Goal: Obtain resource: Obtain resource

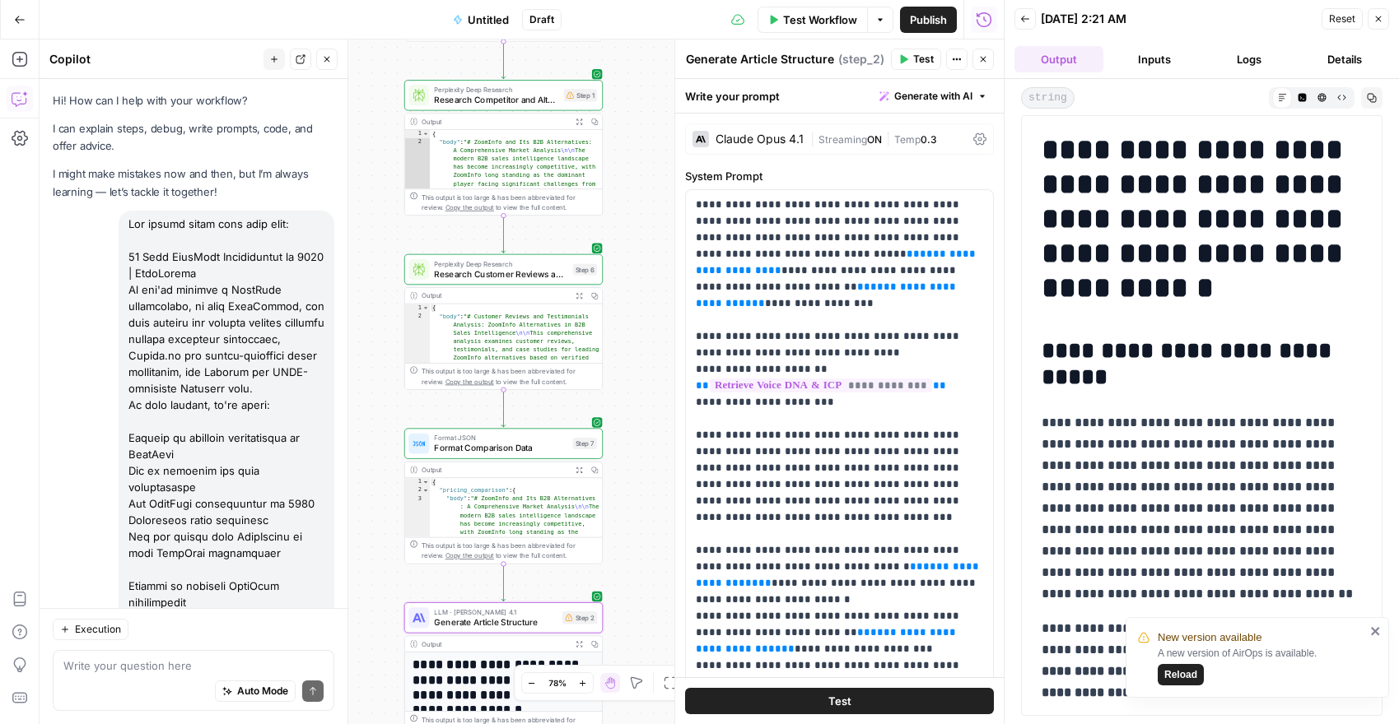
scroll to position [18924, 0]
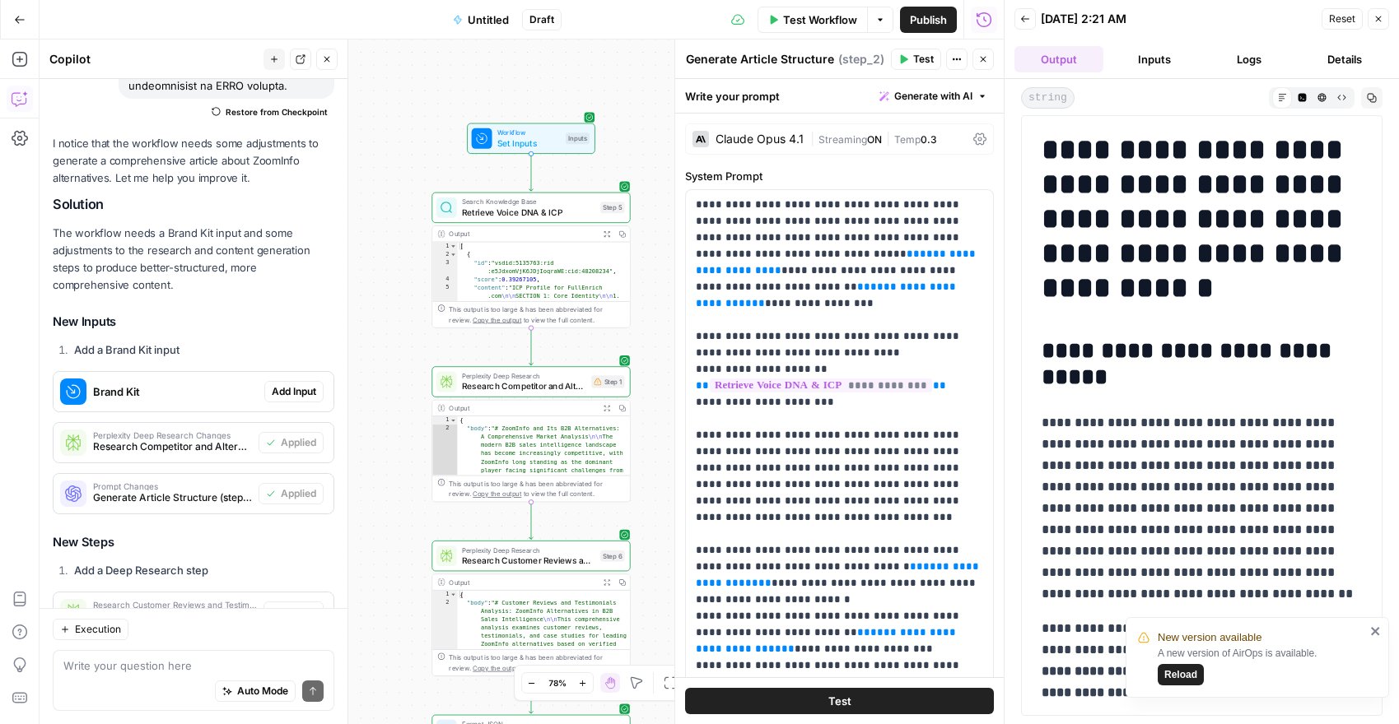
click at [18, 23] on icon "button" at bounding box center [20, 20] width 12 height 12
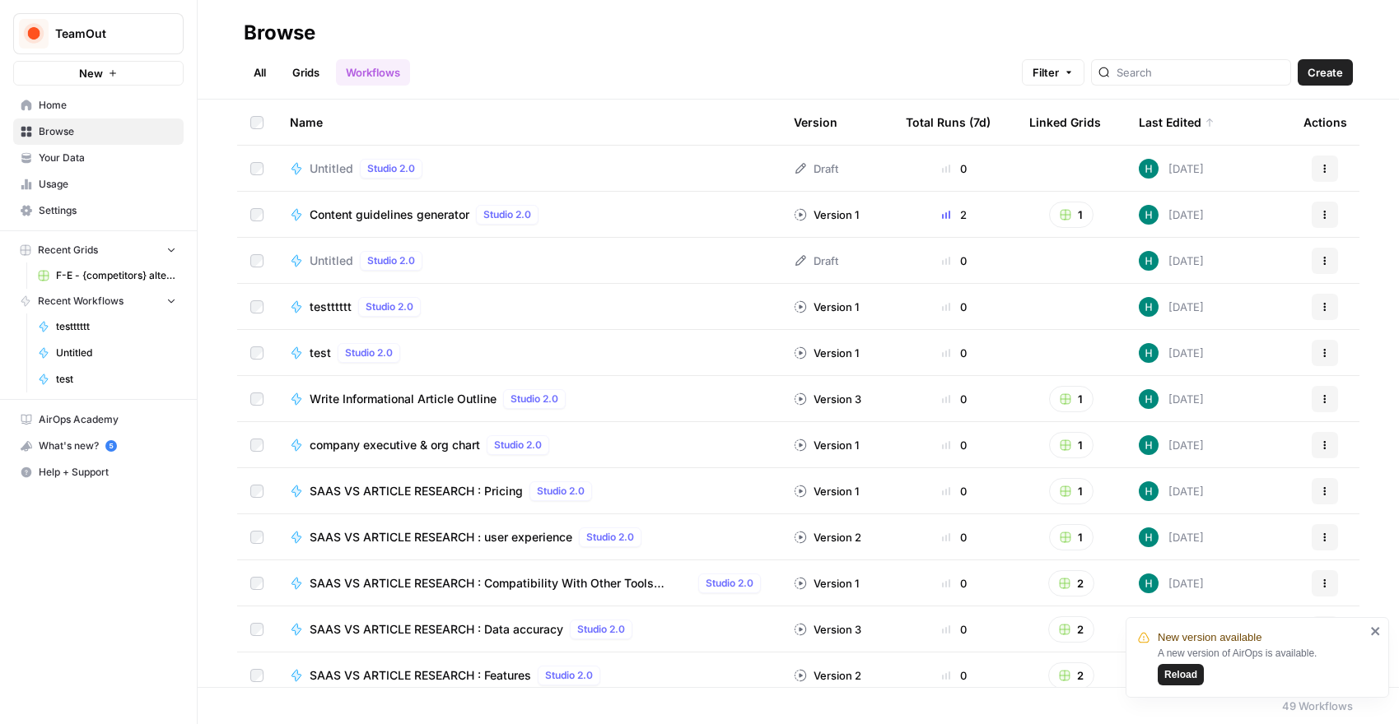
click at [97, 167] on link "Your Data" at bounding box center [98, 158] width 170 height 26
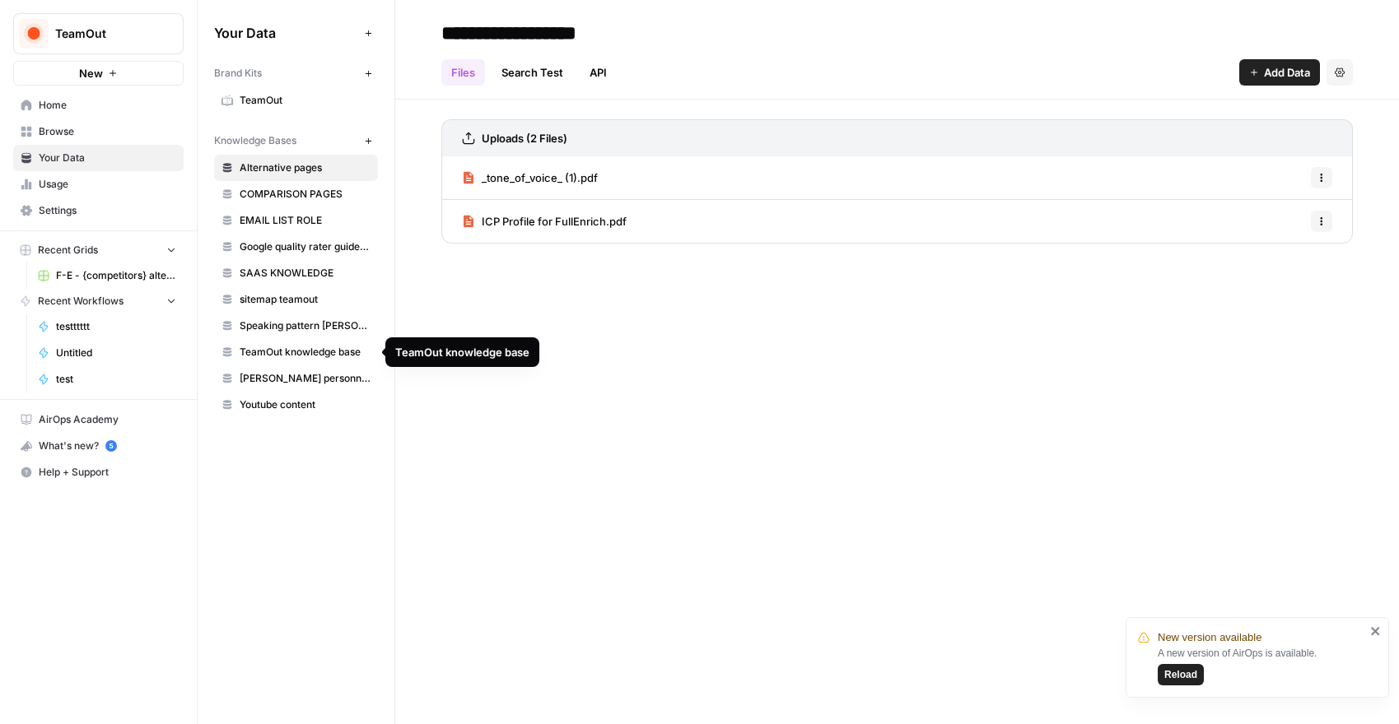
click at [318, 356] on span "TeamOut knowledge base" at bounding box center [305, 352] width 131 height 15
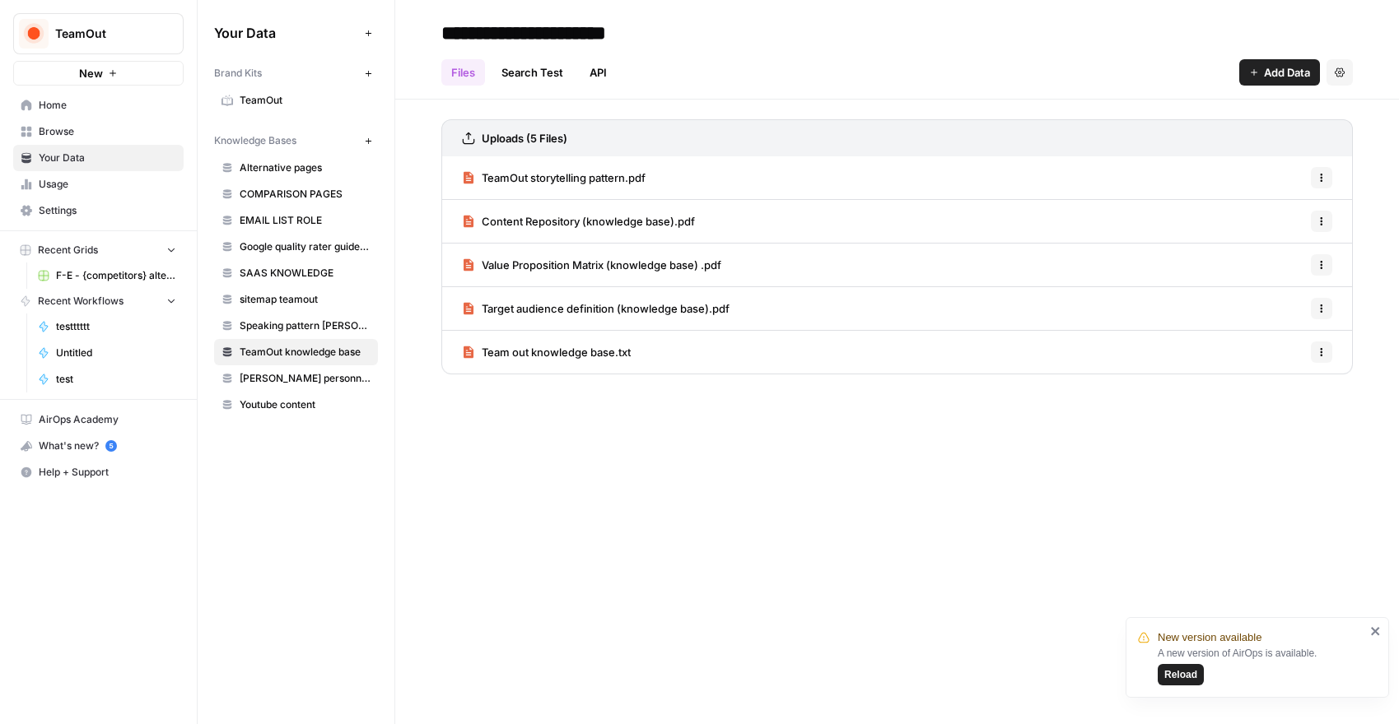
click at [592, 348] on span "Team out knowledge base.txt" at bounding box center [556, 352] width 149 height 16
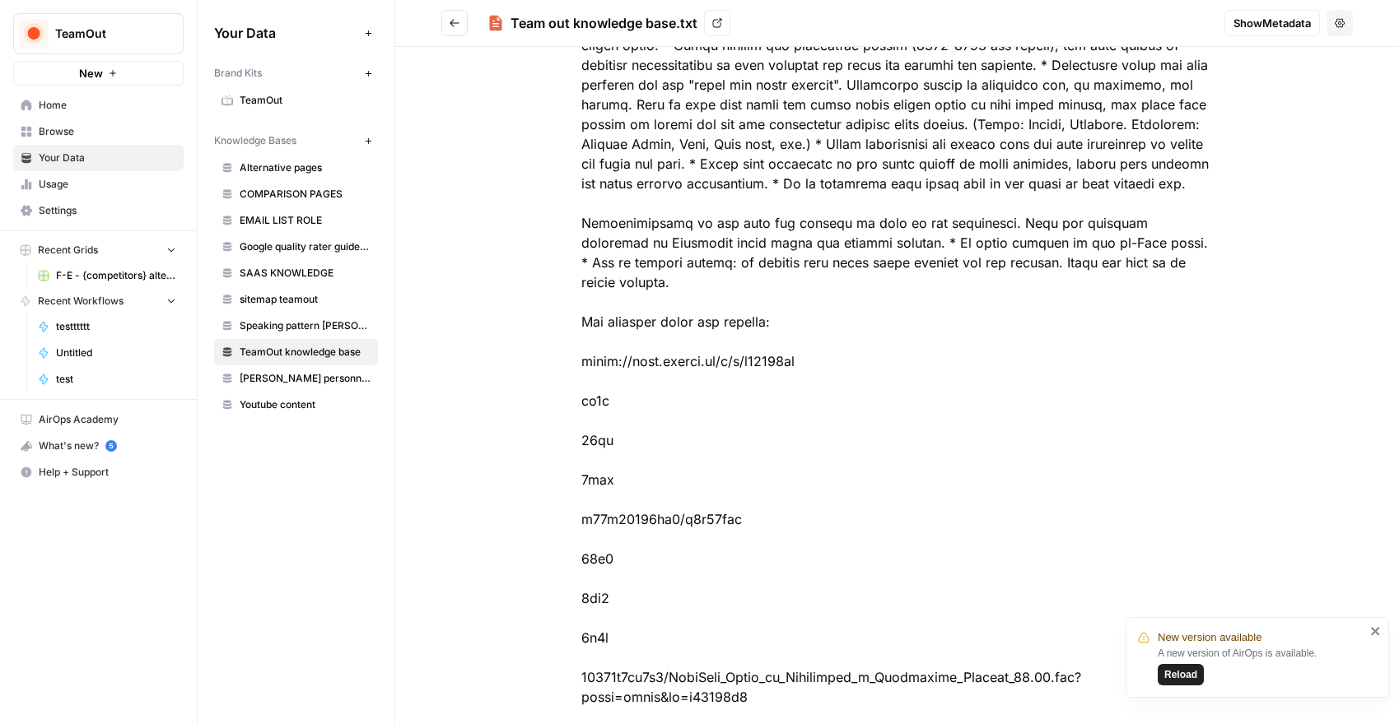
scroll to position [2503, 0]
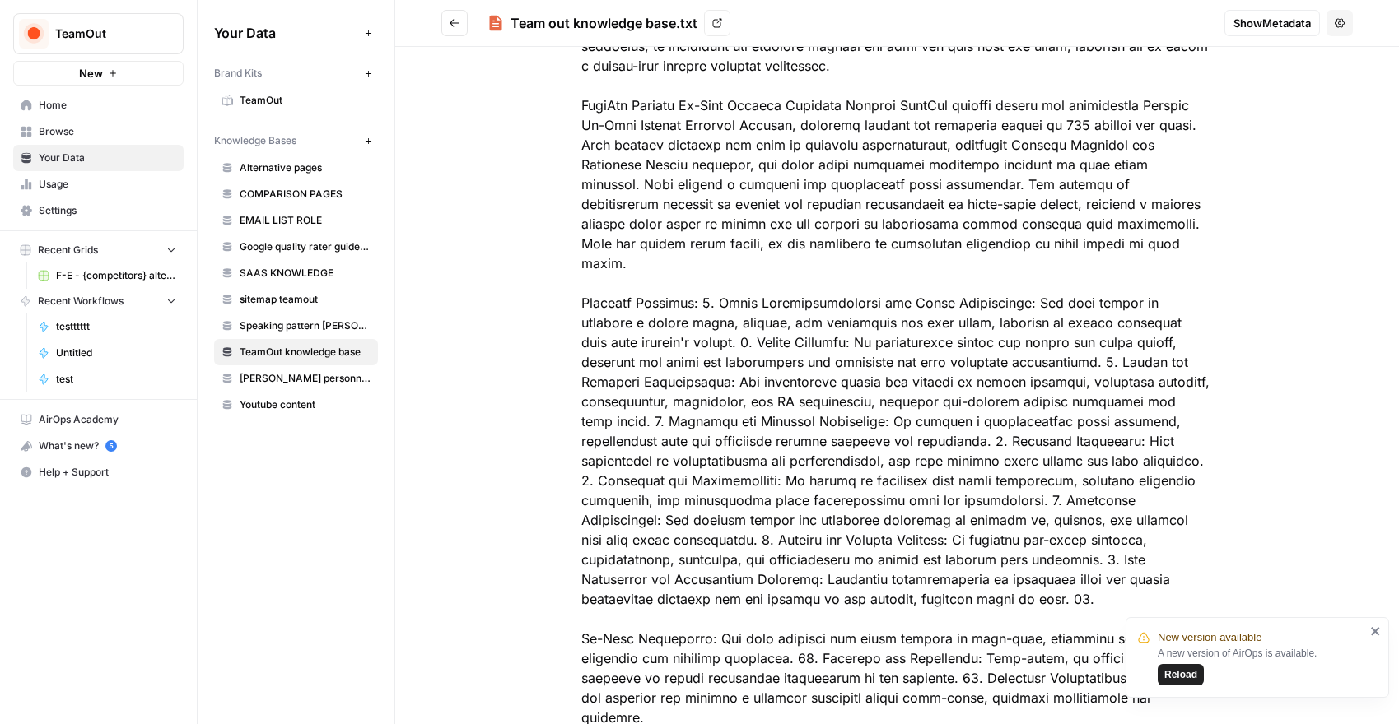
scroll to position [1083, 0]
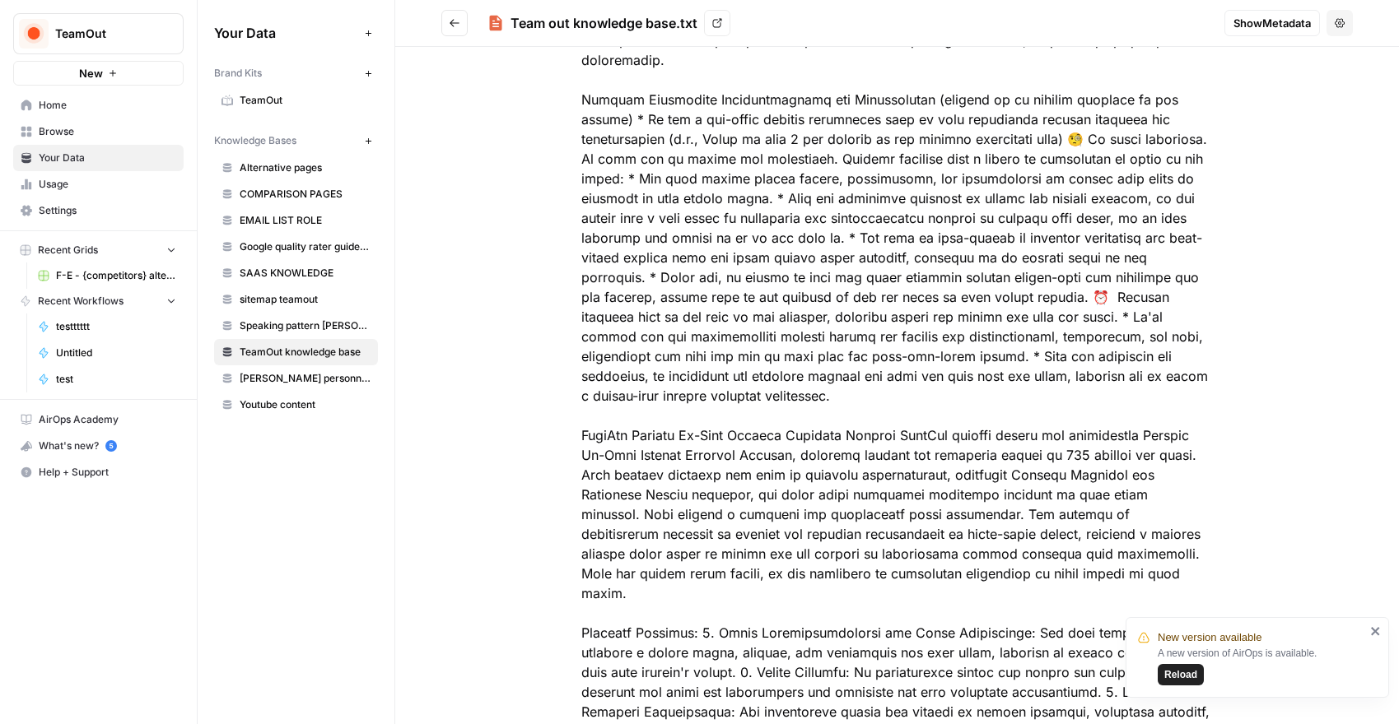
click at [461, 16] on button "Go back" at bounding box center [454, 23] width 26 height 26
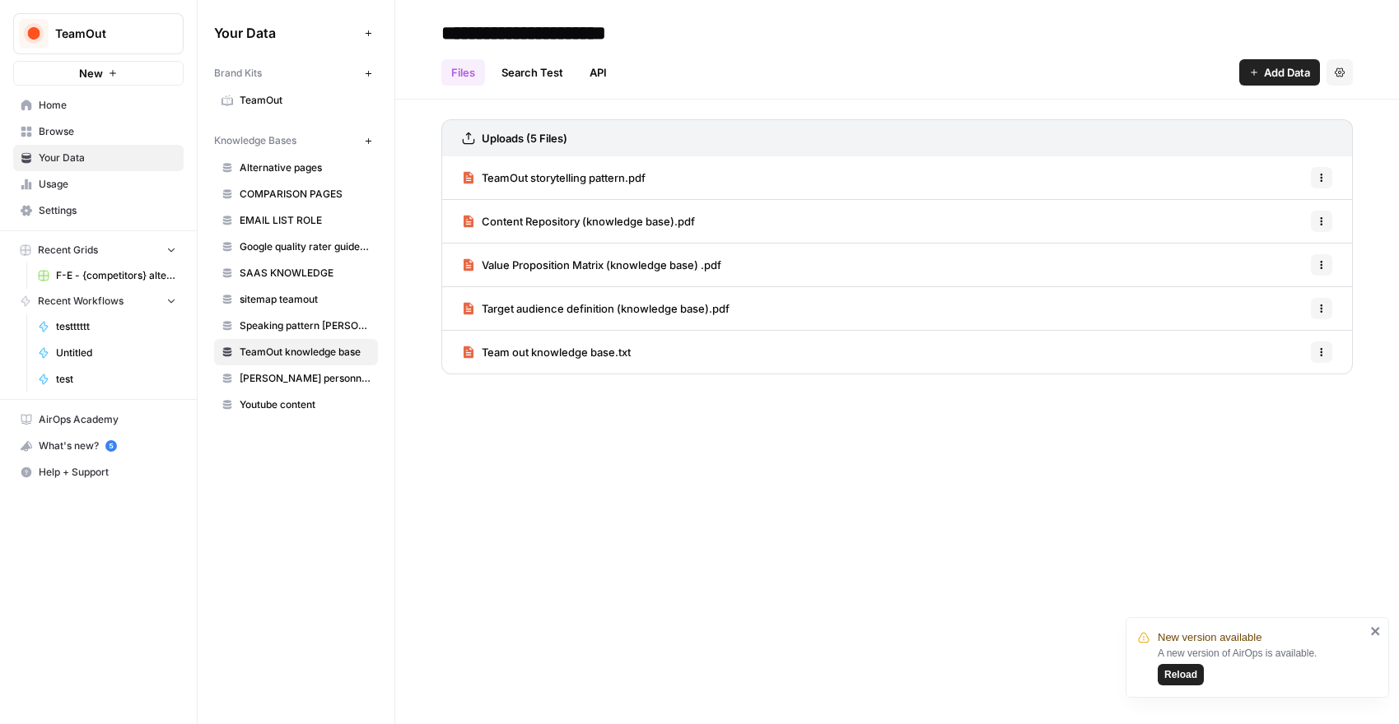
click at [522, 221] on span "Content Repository (knowledge base).pdf" at bounding box center [588, 221] width 213 height 16
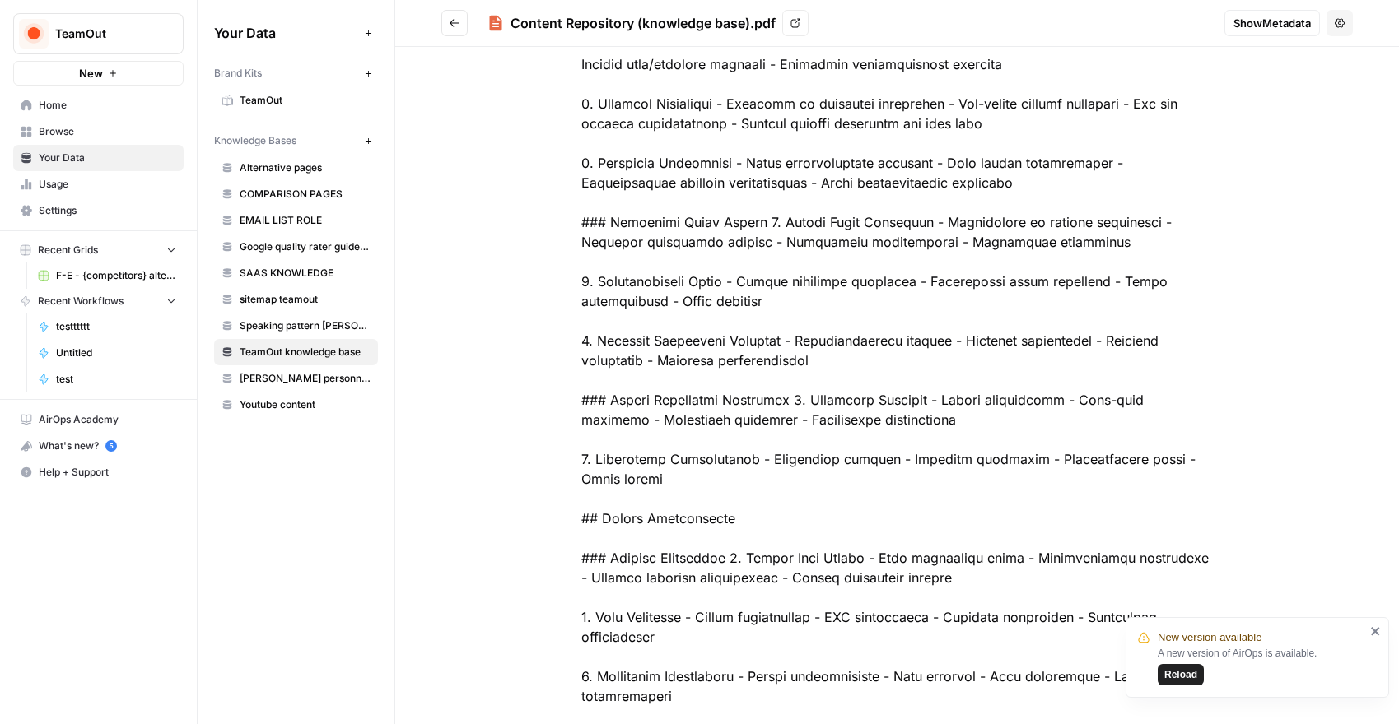
scroll to position [2536, 0]
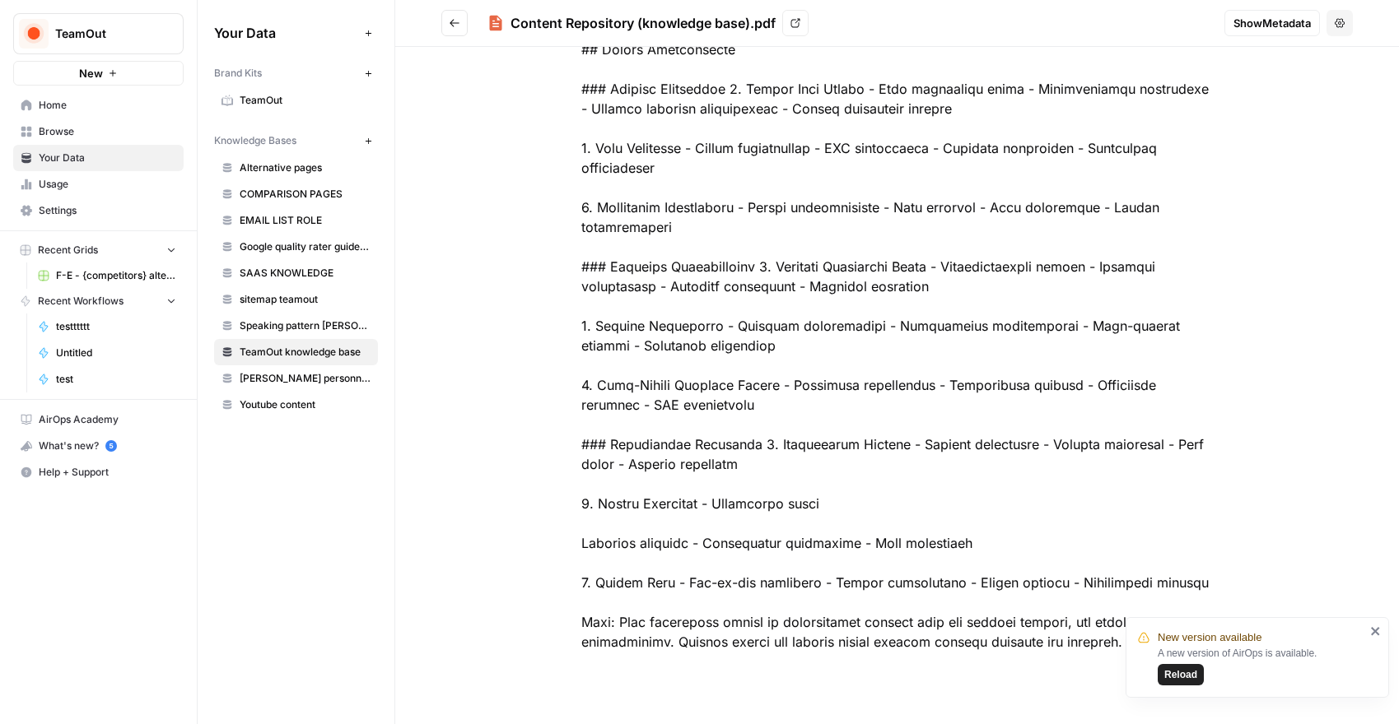
drag, startPoint x: 578, startPoint y: 133, endPoint x: 687, endPoint y: 747, distance: 623.0
click at [687, 724] on html "New version available A new version of AirOps is available. Reload TeamOut New …" at bounding box center [699, 362] width 1399 height 724
copy div "# Content Repository ## Customer Success Stories ### Tech Company Success: Scal…"
click at [336, 350] on span "TeamOut knowledge base" at bounding box center [305, 352] width 131 height 15
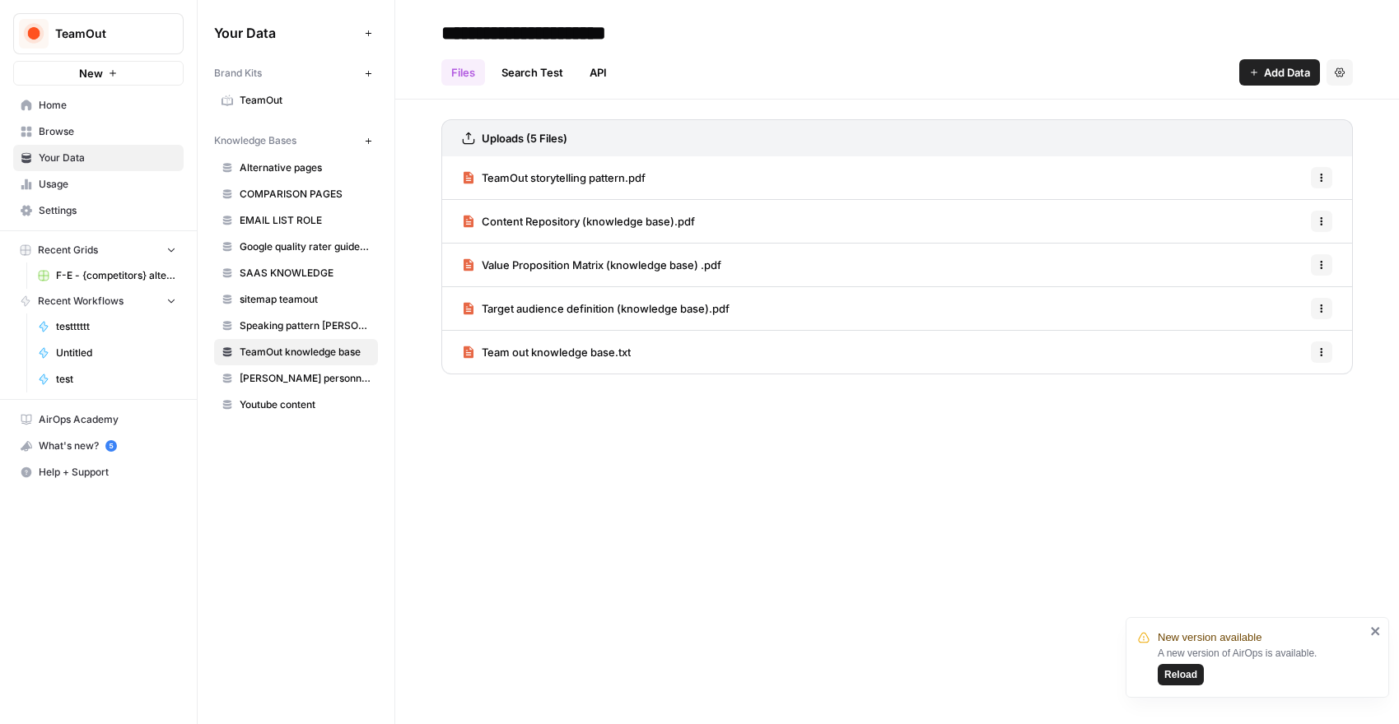
click at [580, 309] on span "Target audience definition (knowledge base).pdf" at bounding box center [606, 308] width 248 height 16
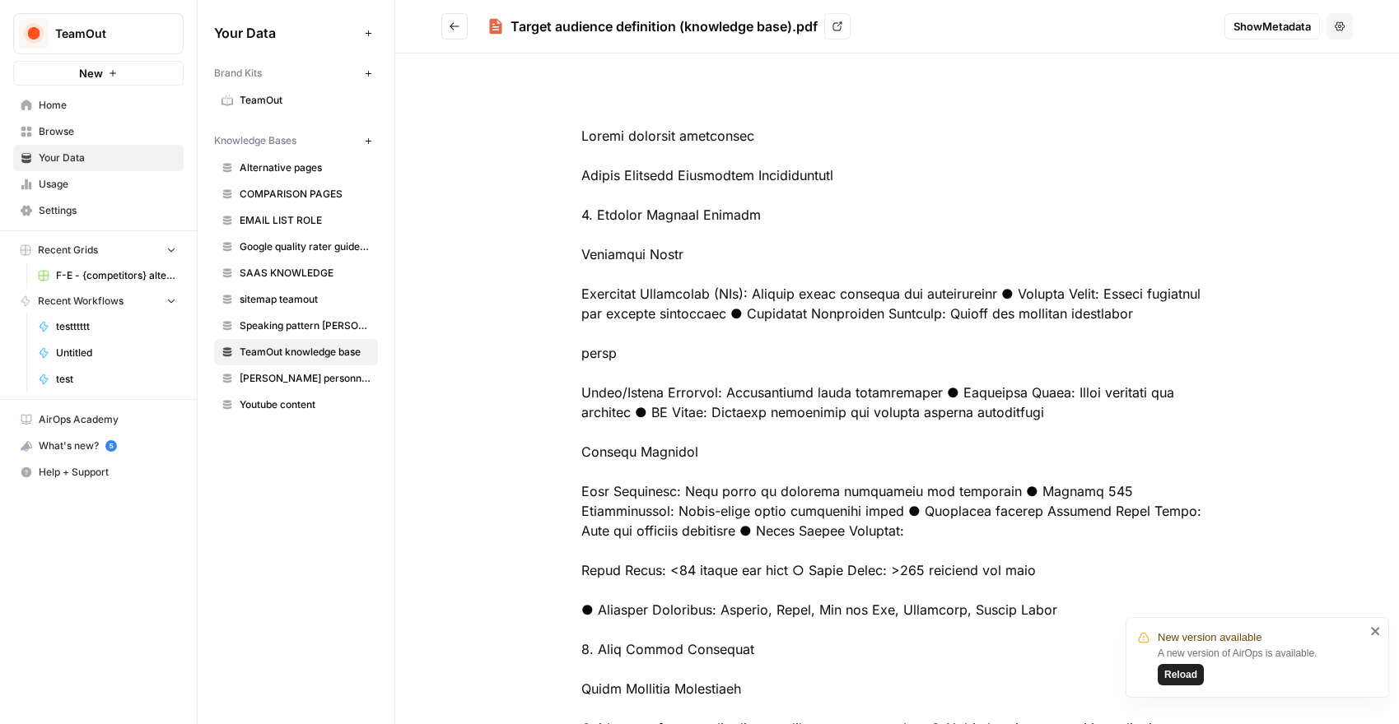
click at [454, 18] on button "Go back" at bounding box center [454, 26] width 26 height 26
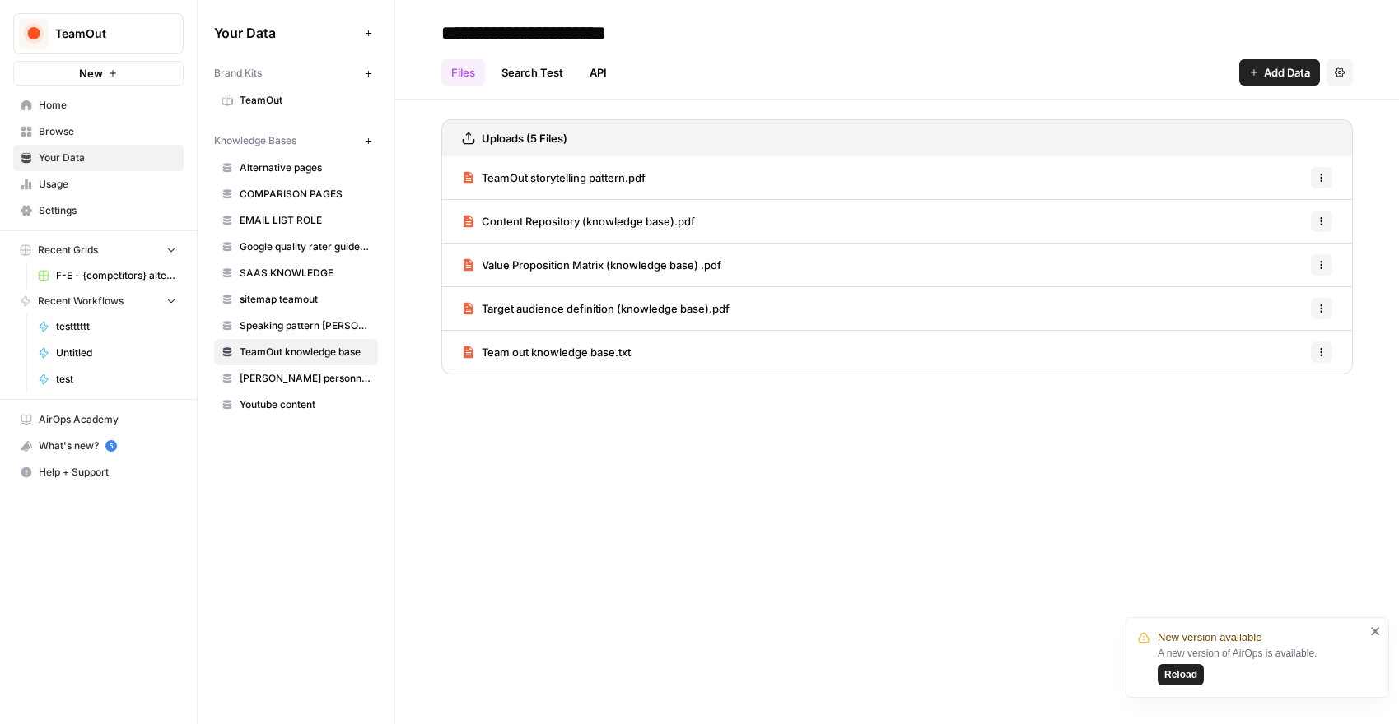
click at [609, 259] on span "Value Proposition Matrix (knowledge base) .pdf" at bounding box center [602, 265] width 240 height 16
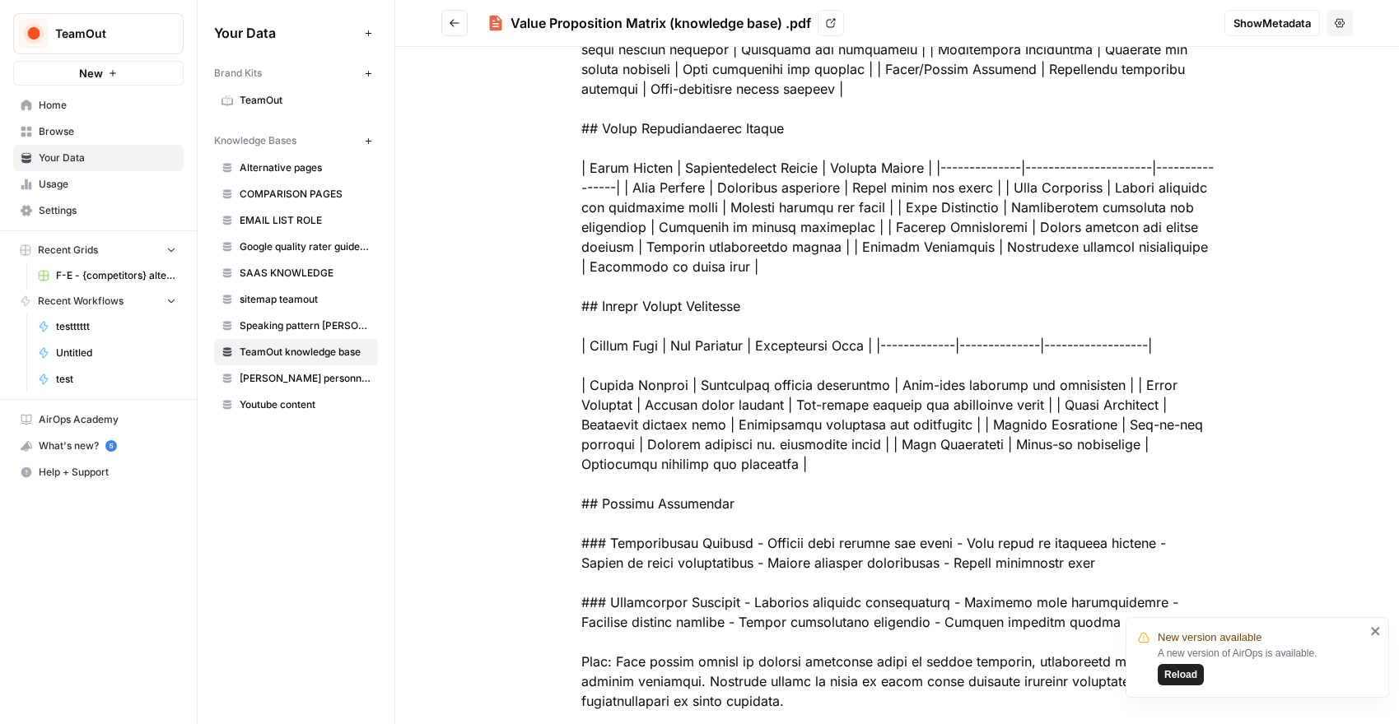
scroll to position [1015, 0]
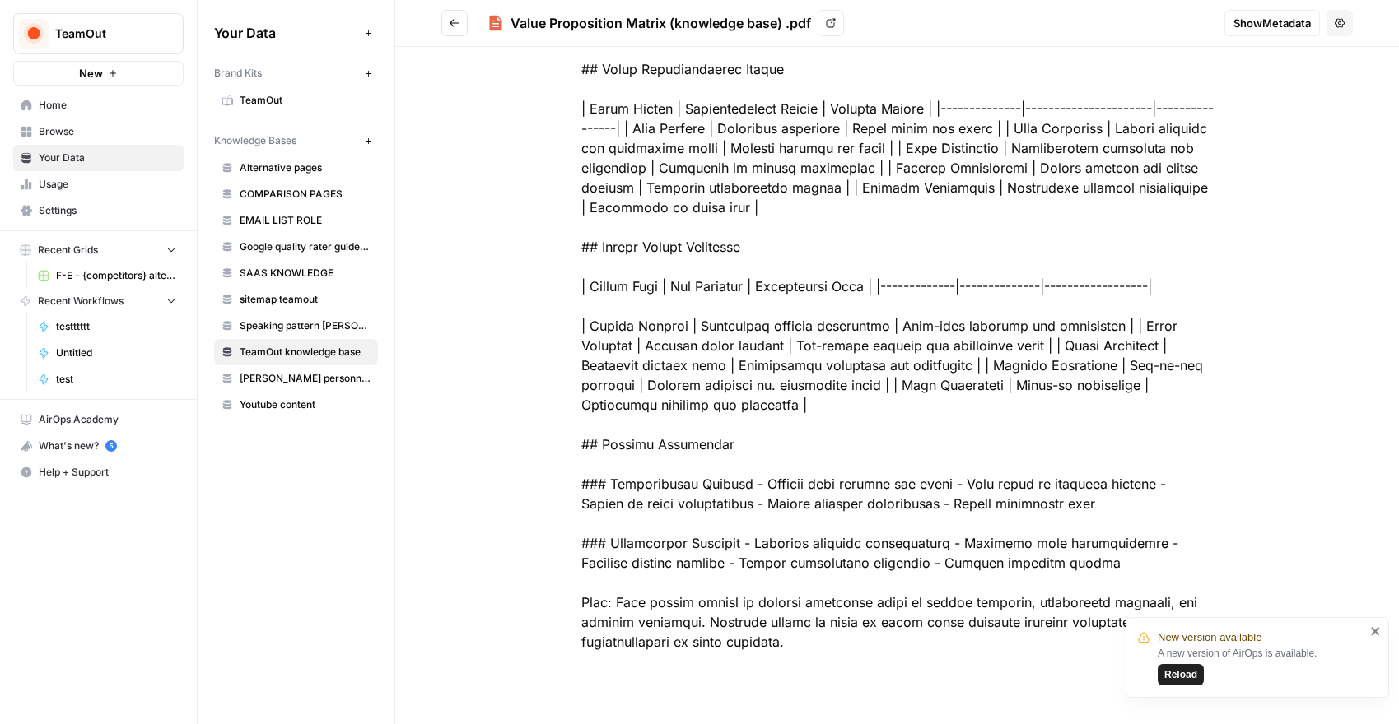
drag, startPoint x: 575, startPoint y: 134, endPoint x: 696, endPoint y: 729, distance: 607.2
click at [696, 724] on html "New version available A new version of AirOps is available. Reload TeamOut New …" at bounding box center [699, 362] width 1399 height 724
copy div "Value Proposition Matrix ## Key Differentiators | Differentiator | Description …"
click at [468, 30] on h2 "Value Proposition Matrix (knowledge base) .pdf View" at bounding box center [826, 23] width 770 height 26
click at [455, 21] on icon "Go back" at bounding box center [455, 23] width 12 height 12
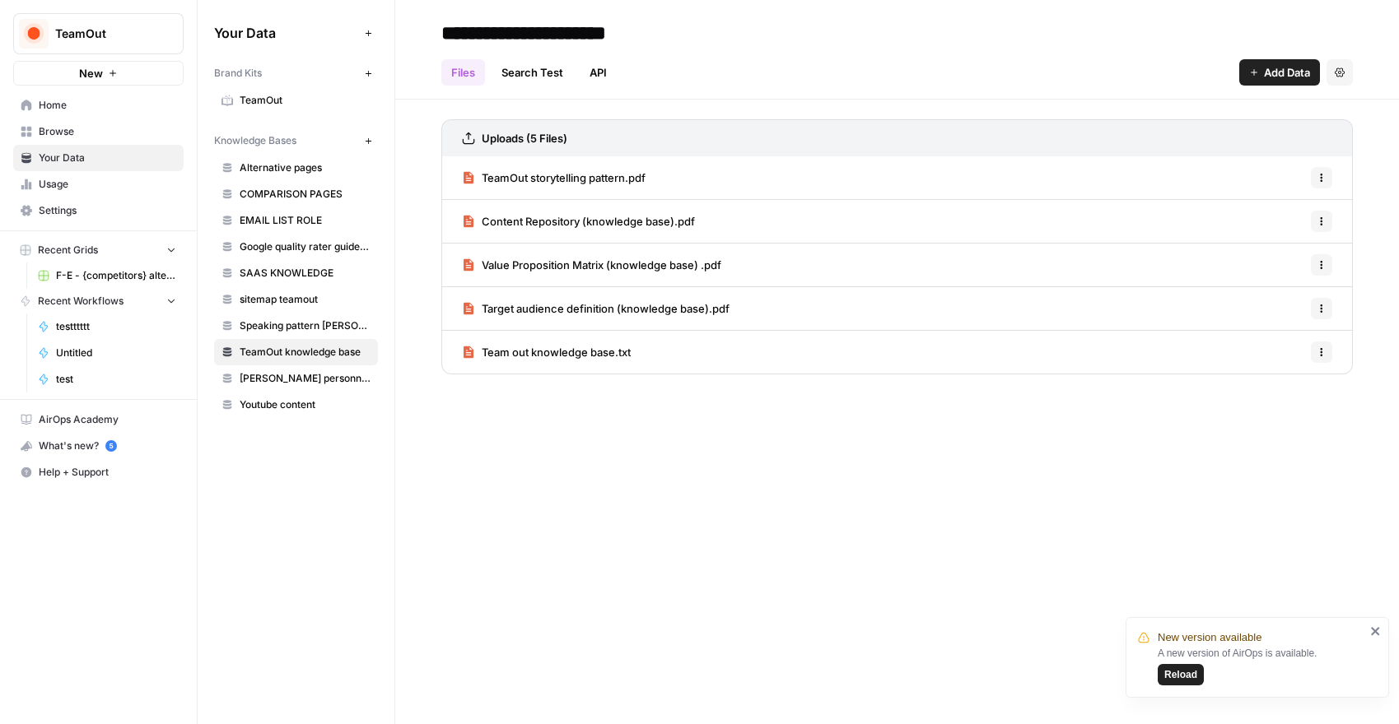
click at [545, 350] on span "Team out knowledge base.txt" at bounding box center [556, 352] width 149 height 16
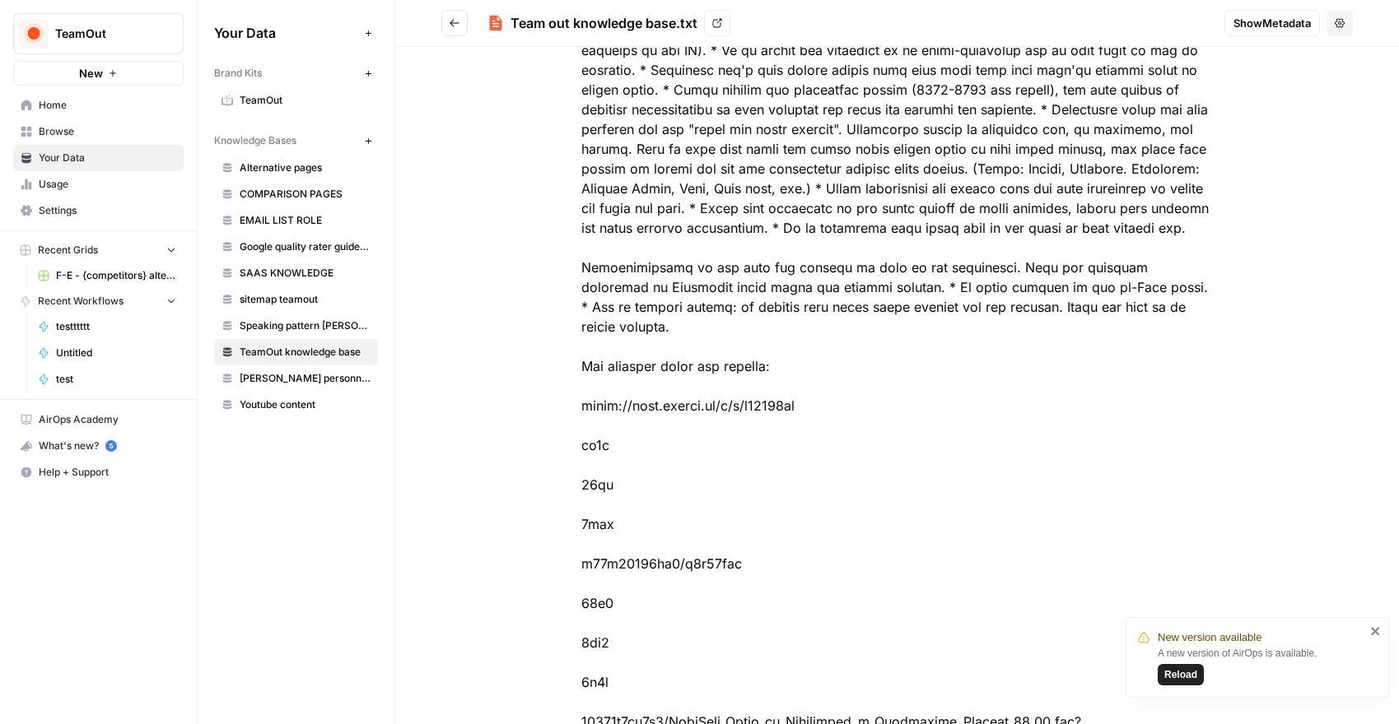
scroll to position [2502, 0]
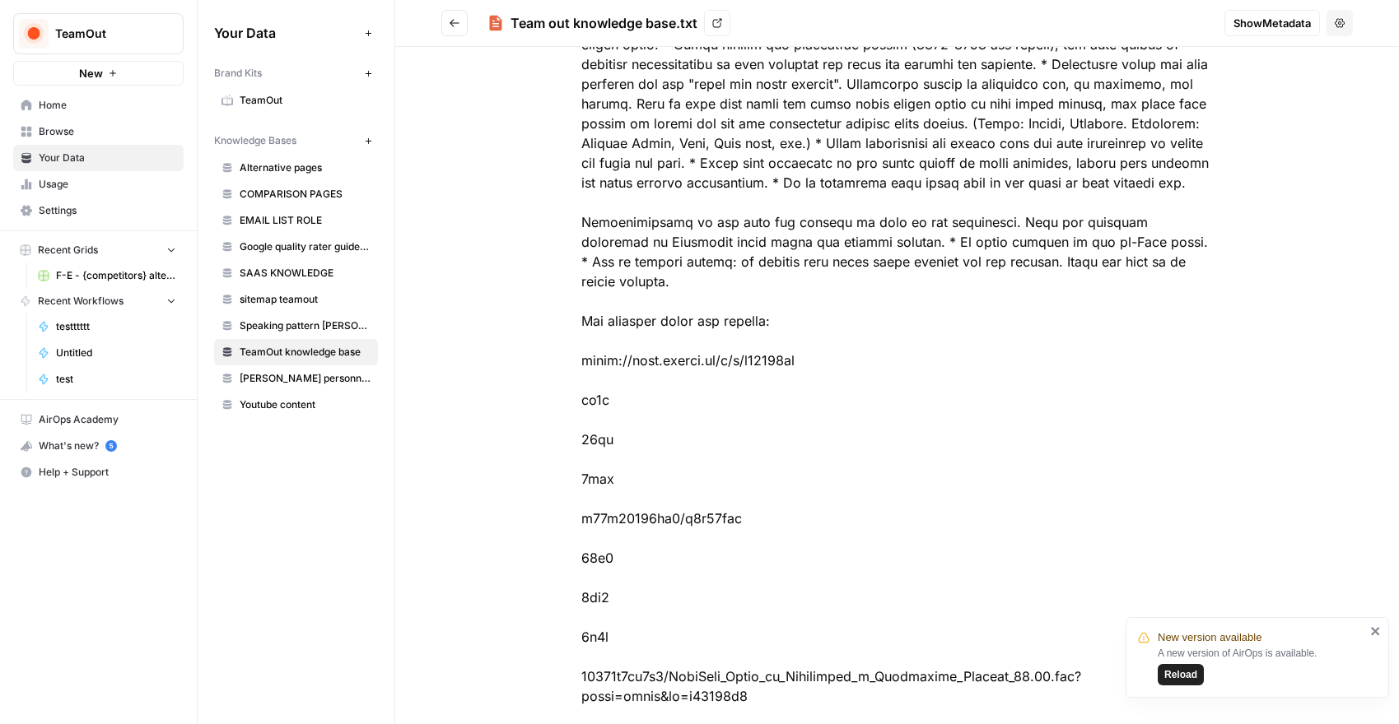
copy div "Lore ips dolorsita cons AdipIsc Elitseddoei TempOri ut labo et-do magnaa eni ad…"
drag, startPoint x: 579, startPoint y: 127, endPoint x: 1174, endPoint y: 244, distance: 606.7
